Goal: Transaction & Acquisition: Purchase product/service

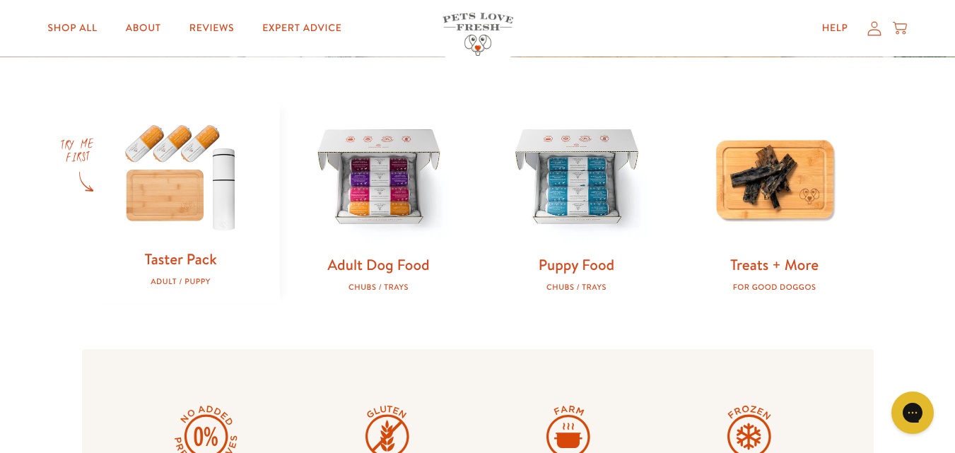
scroll to position [424, 0]
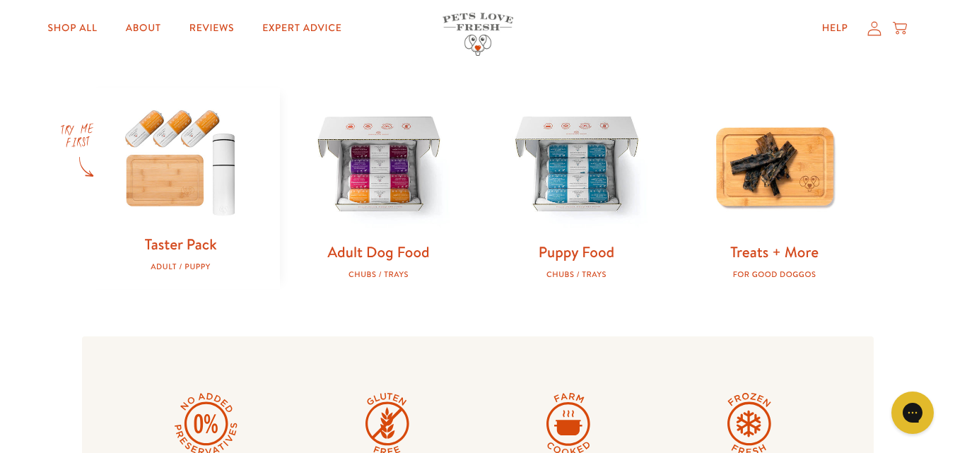
click at [168, 197] on img at bounding box center [181, 161] width 153 height 146
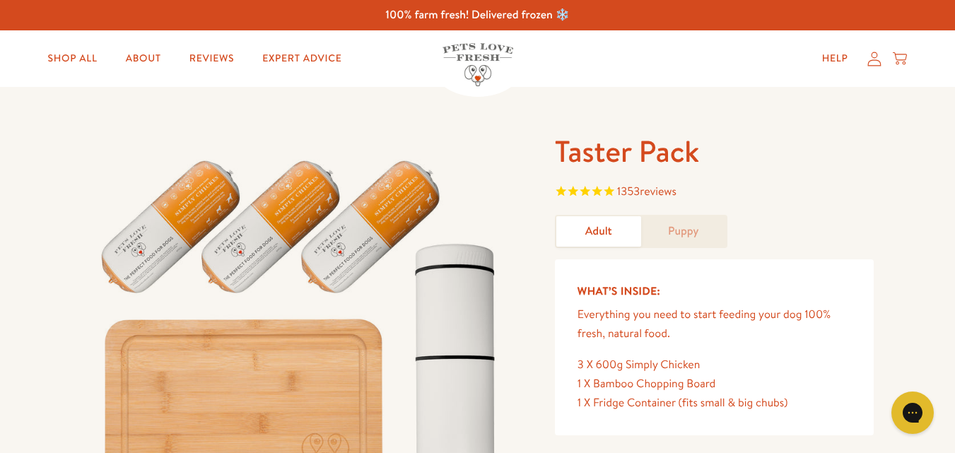
click at [695, 231] on link "Puppy" at bounding box center [683, 231] width 85 height 30
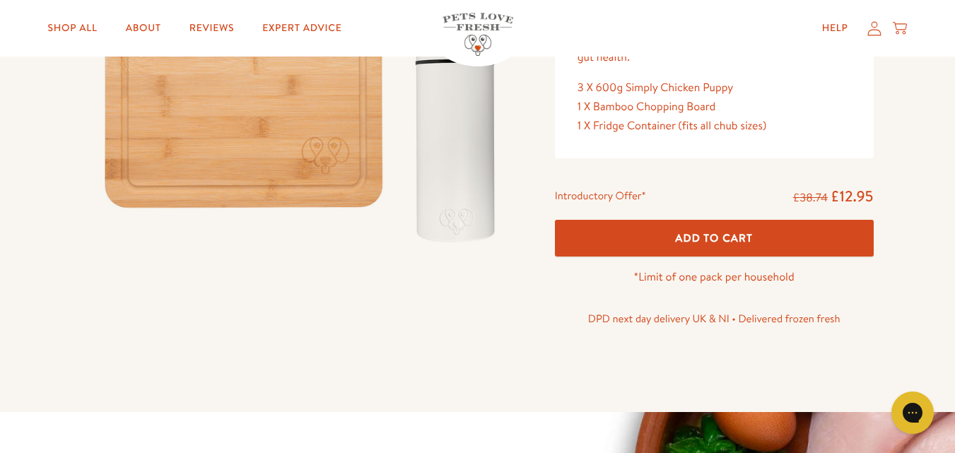
scroll to position [283, 0]
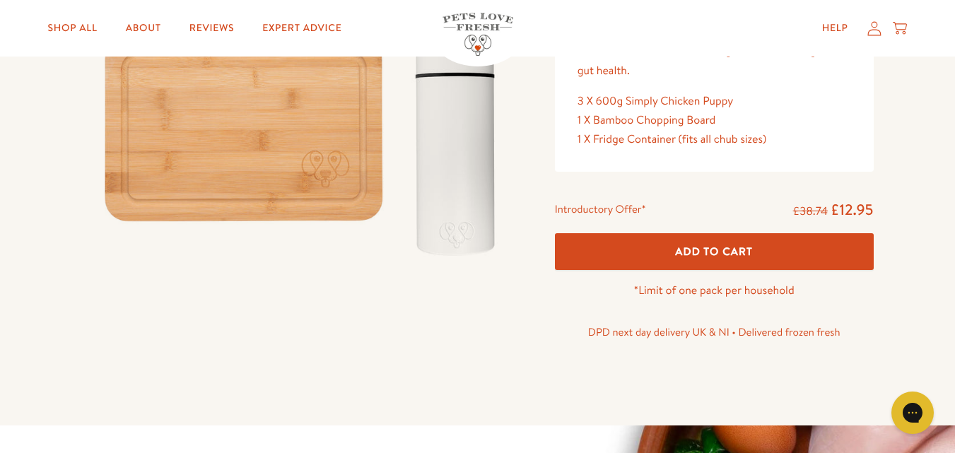
click at [750, 244] on span "Add To Cart" at bounding box center [714, 251] width 78 height 15
